Goal: Information Seeking & Learning: Learn about a topic

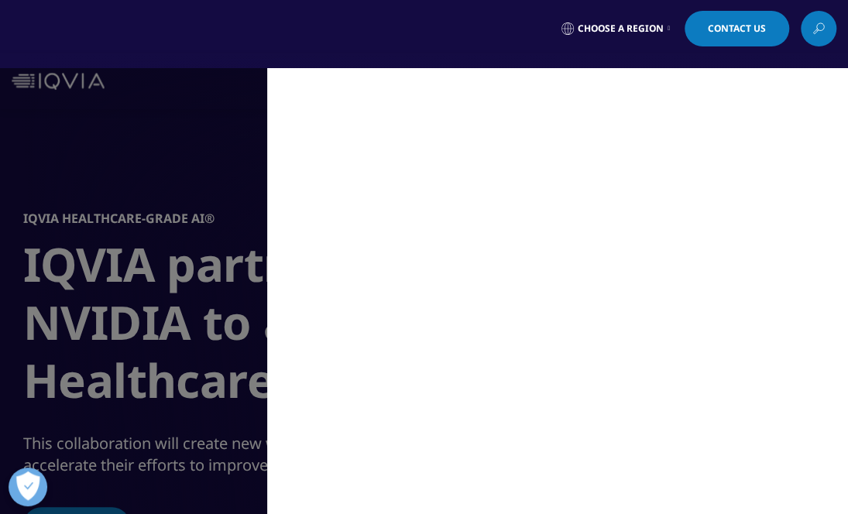
scroll to position [1, 0]
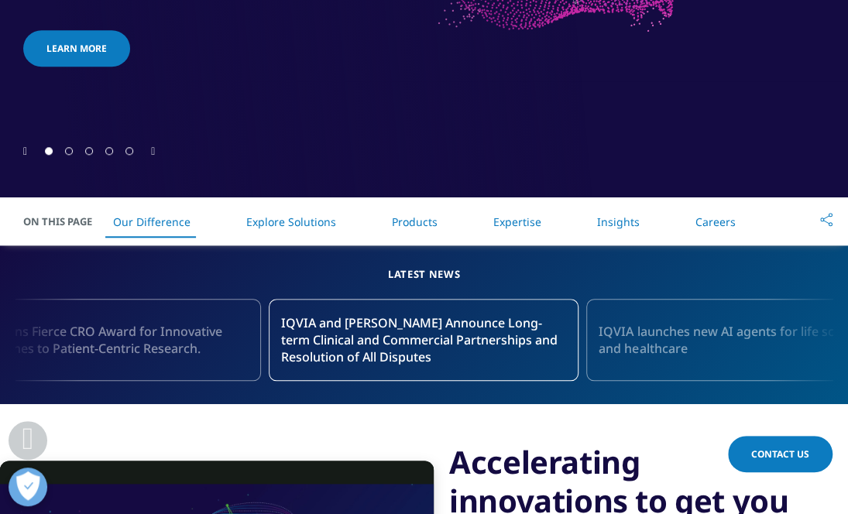
scroll to position [500, 0]
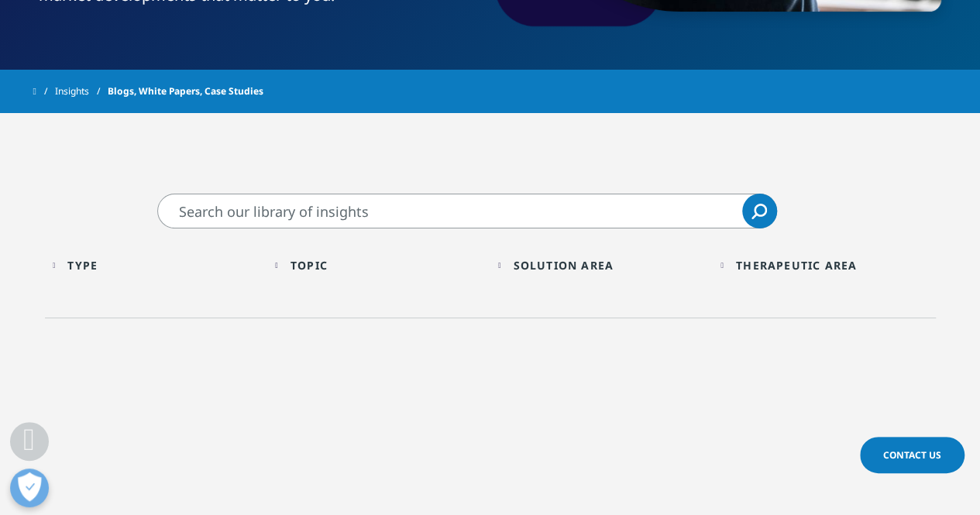
scroll to position [445, 0]
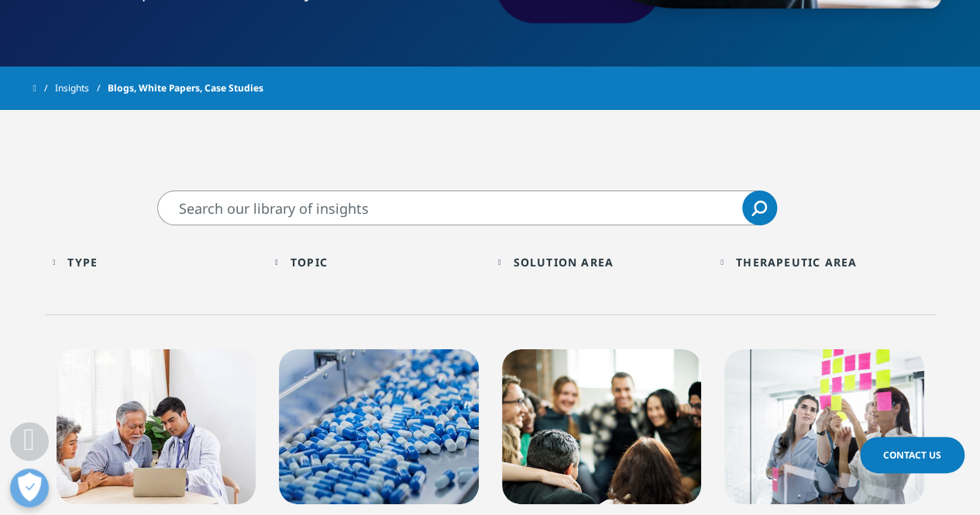
click at [252, 205] on input "Search" at bounding box center [467, 208] width 620 height 35
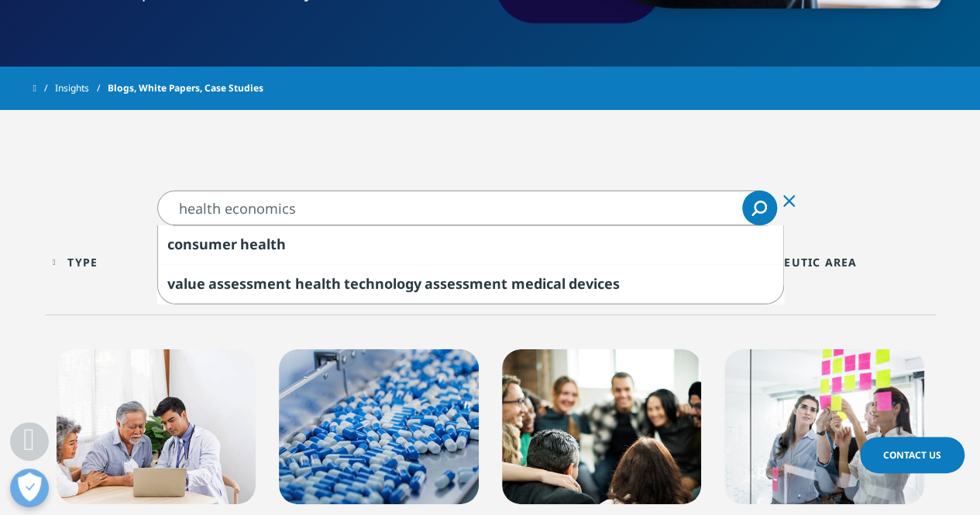
type input "health economics"
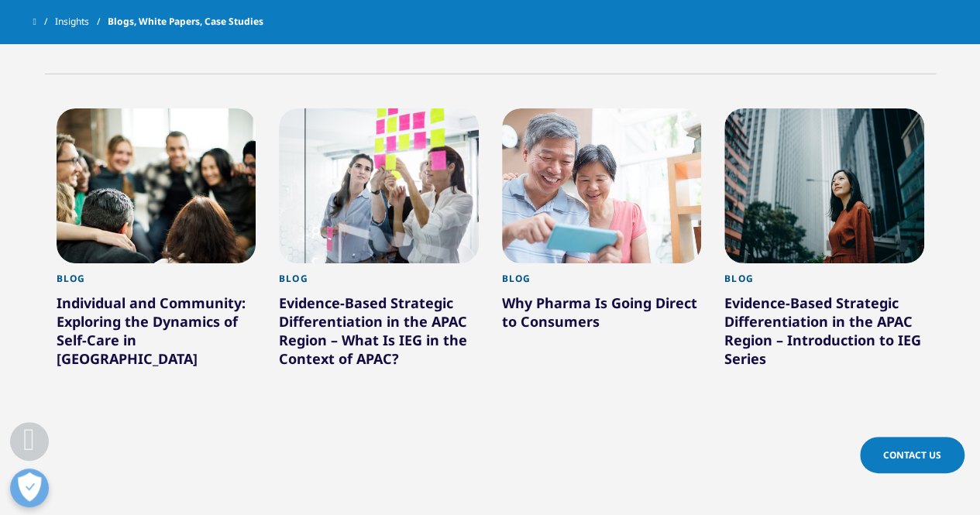
scroll to position [643, 0]
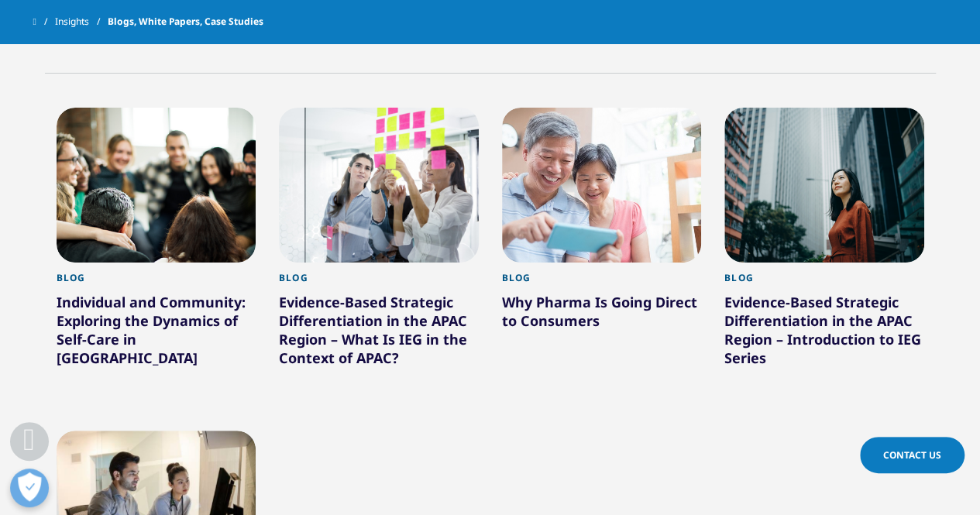
click at [545, 342] on div at bounding box center [602, 353] width 200 height 34
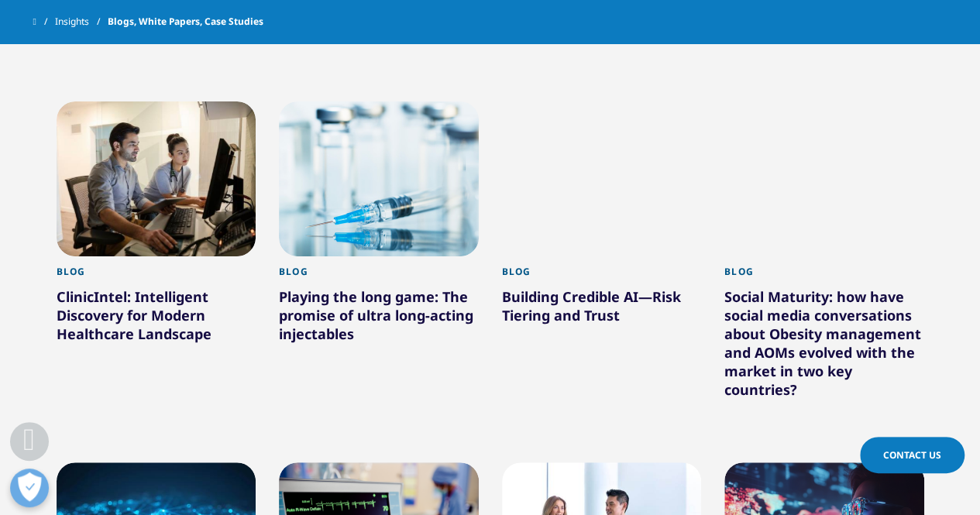
scroll to position [991, 0]
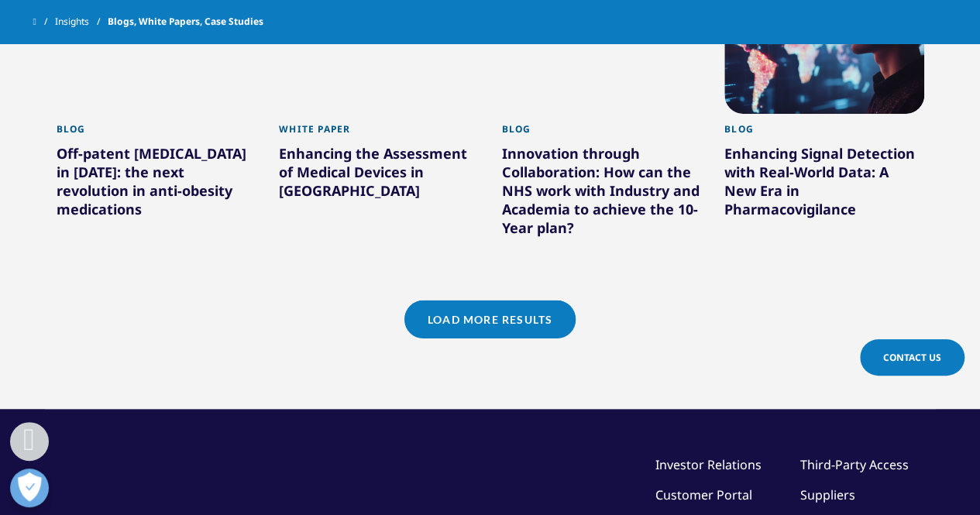
scroll to position [1536, 0]
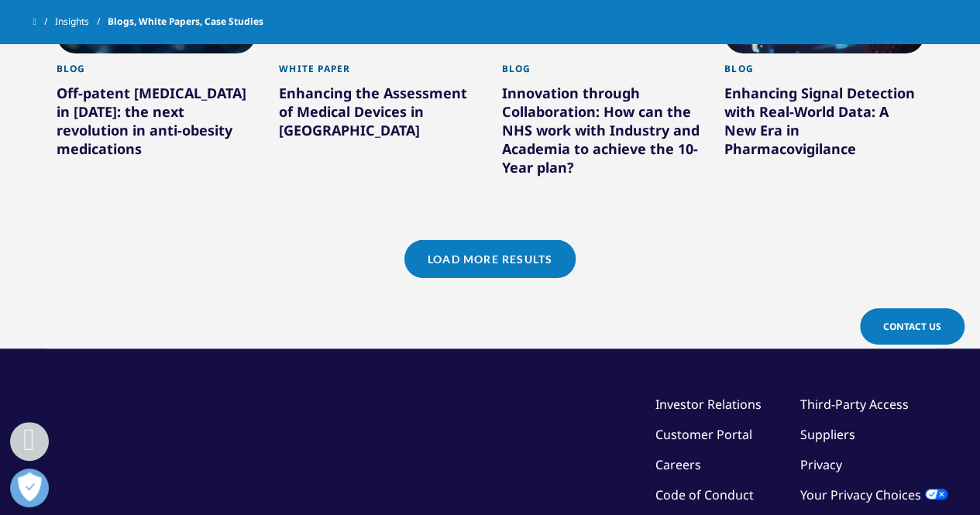
click at [459, 266] on link "Load More Results" at bounding box center [489, 259] width 171 height 38
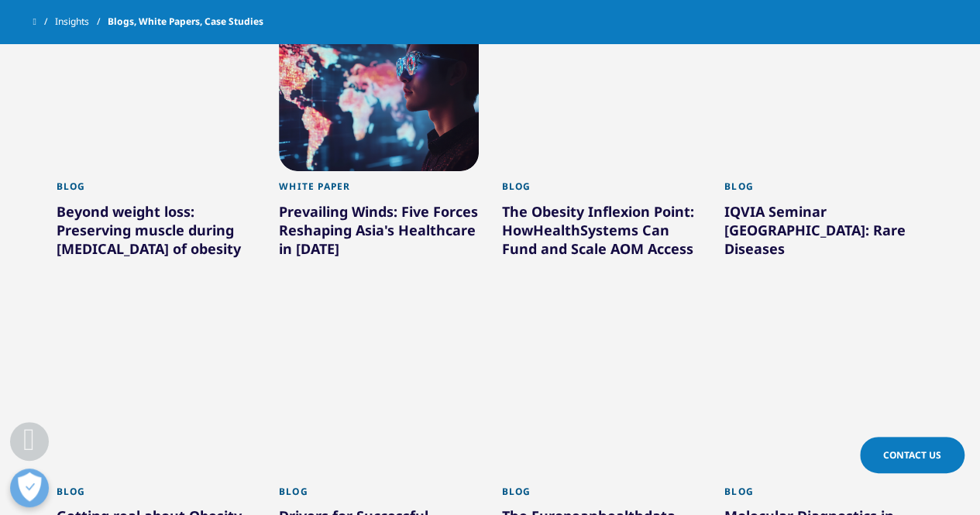
scroll to position [2084, 0]
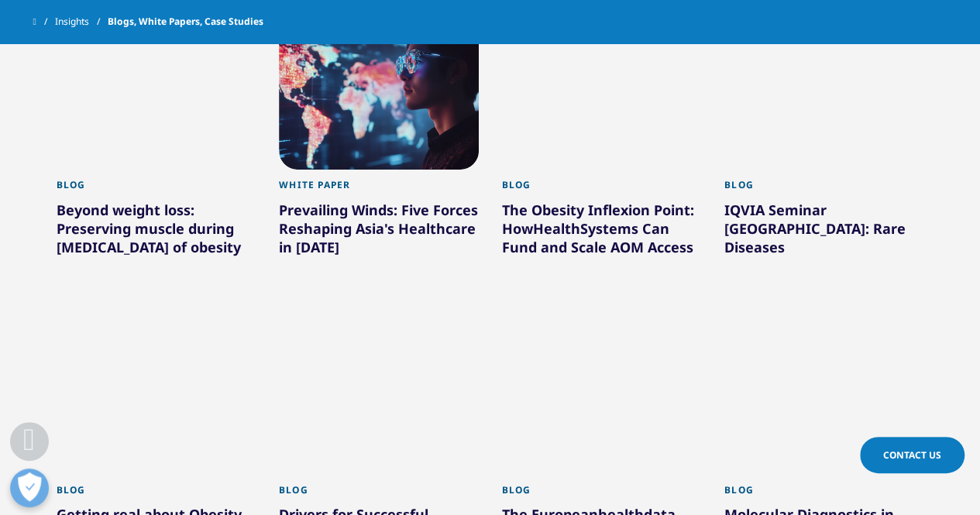
click at [380, 216] on div "Prevailing Winds: Five Forces Reshaping Asia's Healthcare in 2025" at bounding box center [379, 232] width 200 height 62
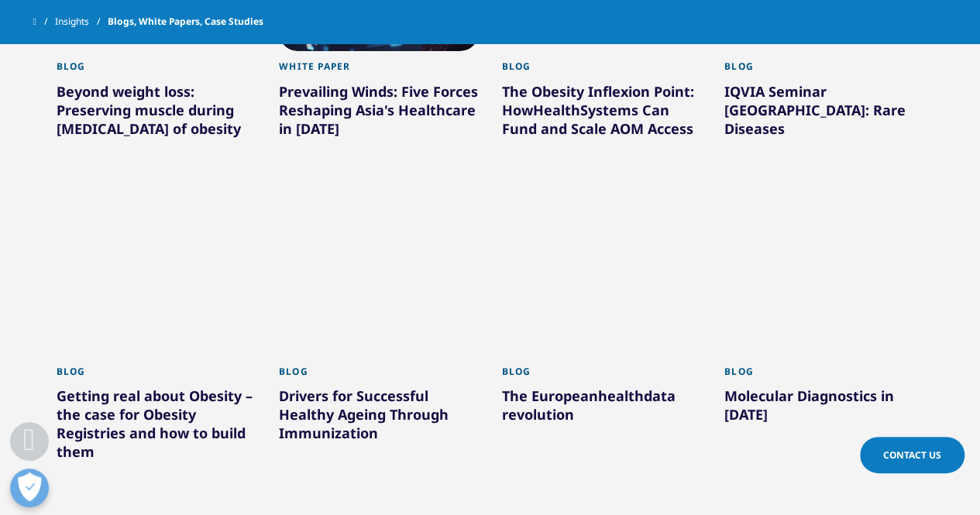
scroll to position [2203, 0]
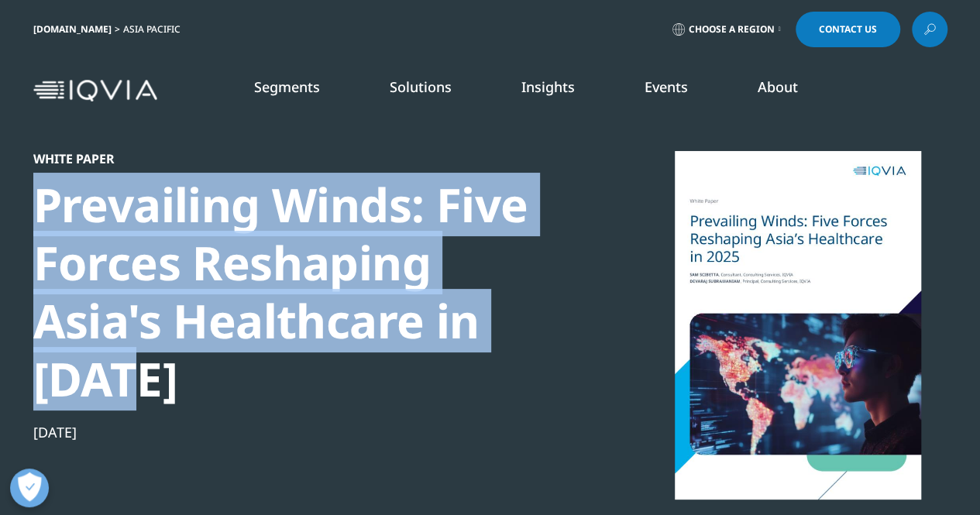
drag, startPoint x: 3, startPoint y: 208, endPoint x: 172, endPoint y: 371, distance: 234.4
click at [172, 371] on section "White Paper Prevailing Winds: Five Forces Reshaping Asia's Healthcare in 2025 J…" at bounding box center [490, 318] width 980 height 637
copy div "Prevailing Winds: Five Forces Reshaping Asia's Healthcare in 2025"
click at [143, 97] on img at bounding box center [95, 91] width 124 height 22
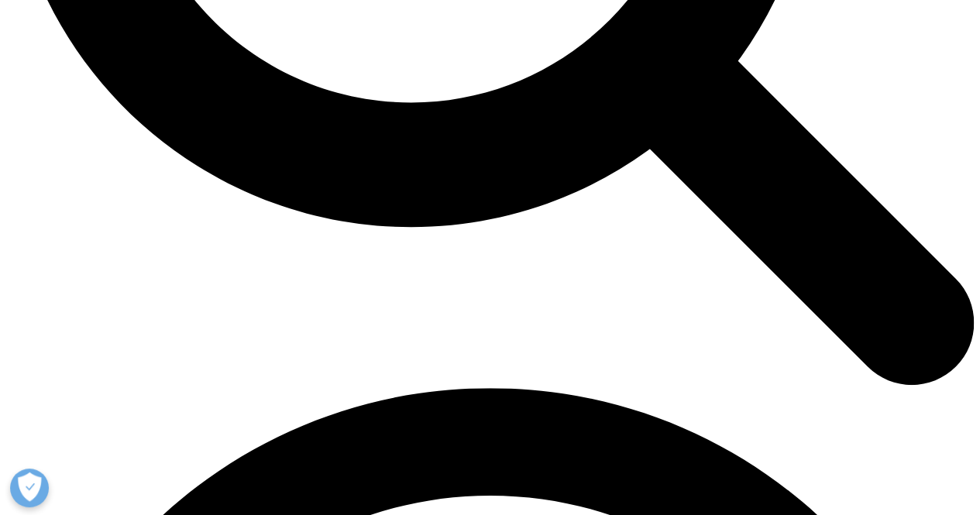
scroll to position [1557, 0]
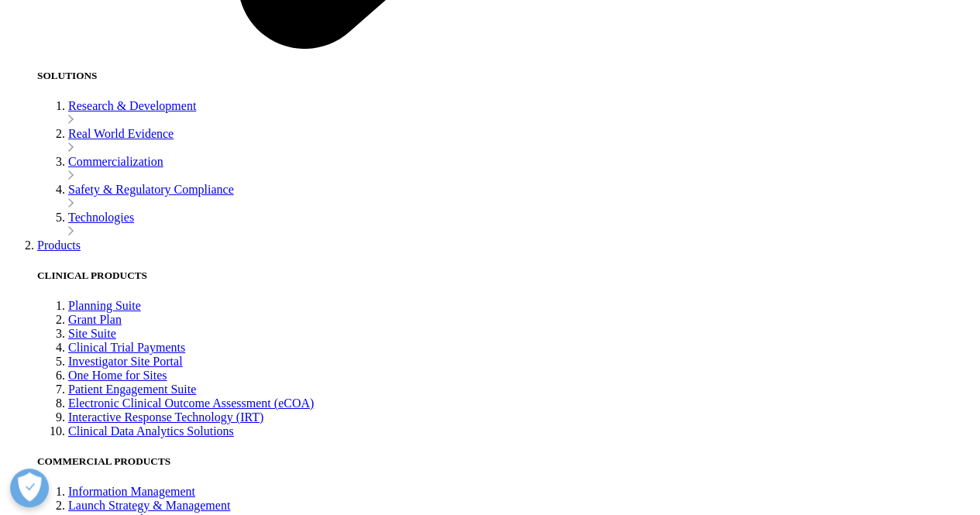
scroll to position [2539, 0]
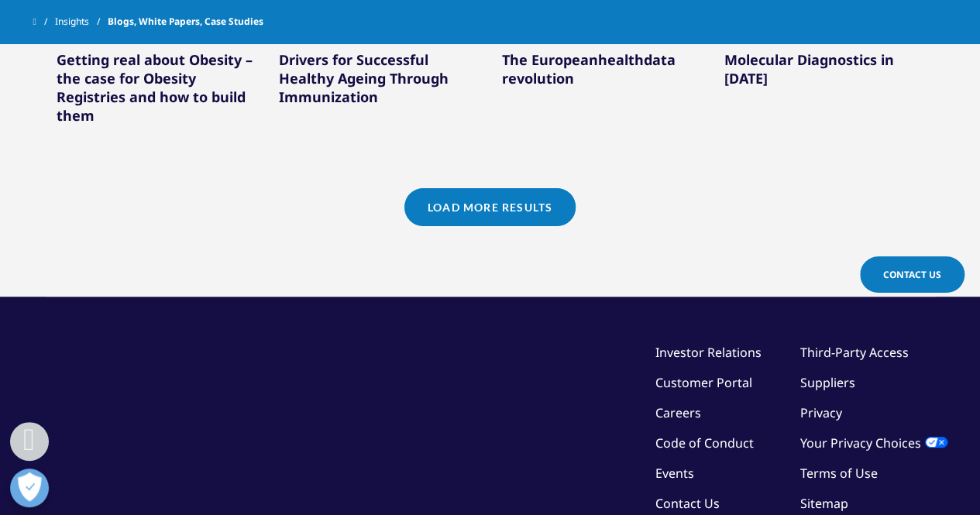
click at [476, 199] on link "Load More Results" at bounding box center [489, 207] width 171 height 38
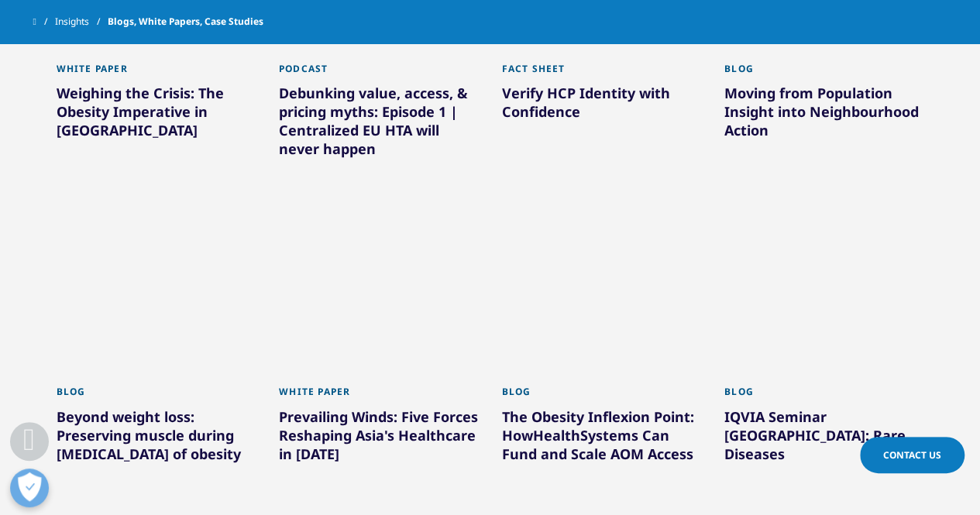
scroll to position [1872, 0]
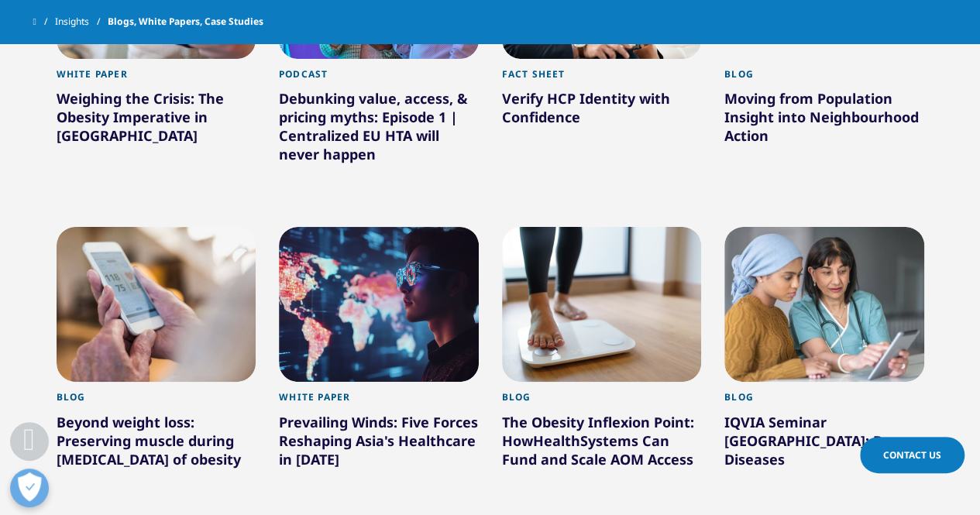
click at [129, 120] on div "Weighing the Crisis: The Obesity Imperative in [GEOGRAPHIC_DATA]" at bounding box center [157, 120] width 200 height 62
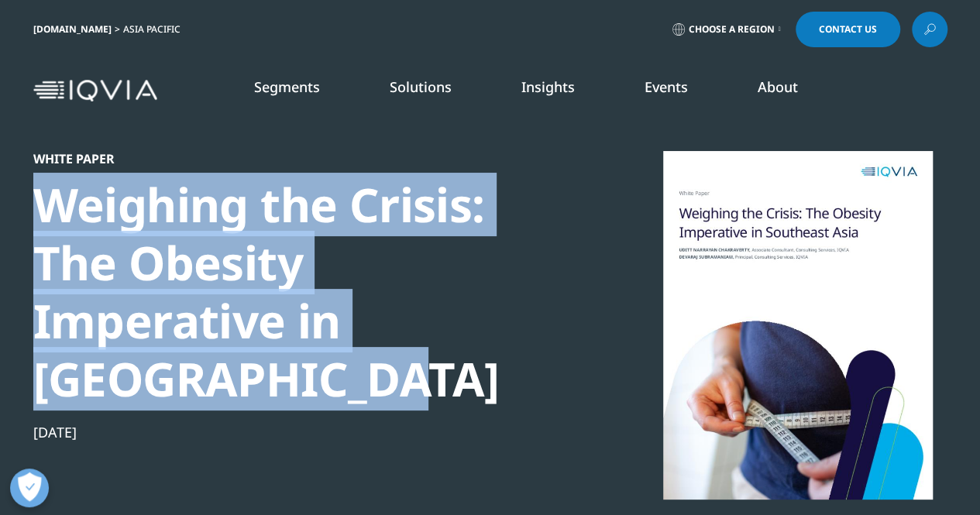
drag, startPoint x: 42, startPoint y: 210, endPoint x: 390, endPoint y: 369, distance: 383.3
click at [390, 369] on div "Weighing the Crisis: The Obesity Imperative in [GEOGRAPHIC_DATA]" at bounding box center [298, 292] width 531 height 232
copy div "Weighing the Crisis: The Obesity Imperative in [GEOGRAPHIC_DATA]"
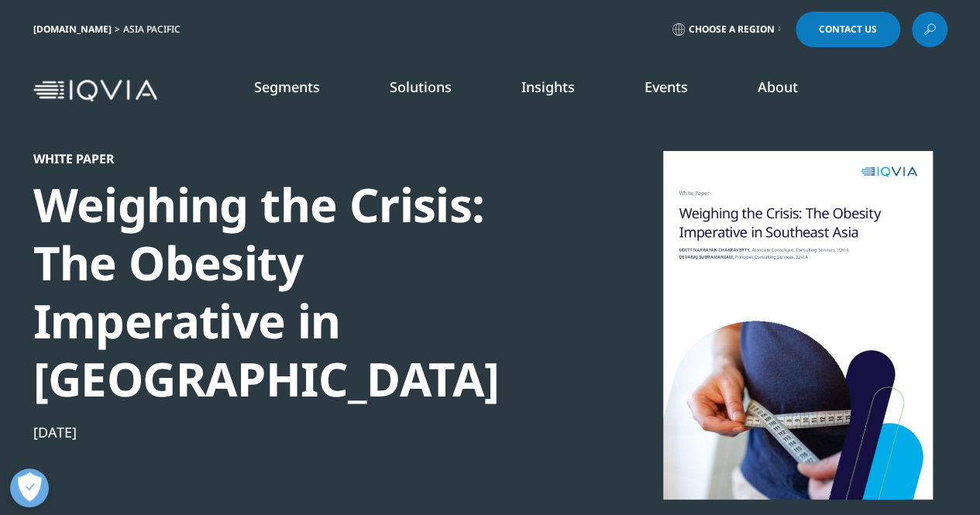
drag, startPoint x: 195, startPoint y: 139, endPoint x: 208, endPoint y: 97, distance: 43.6
click at [195, 139] on div "White Paper Weighing the Crisis: The Obesity Imperative in [GEOGRAPHIC_DATA] [D…" at bounding box center [490, 318] width 914 height 637
